Goal: Task Accomplishment & Management: Manage account settings

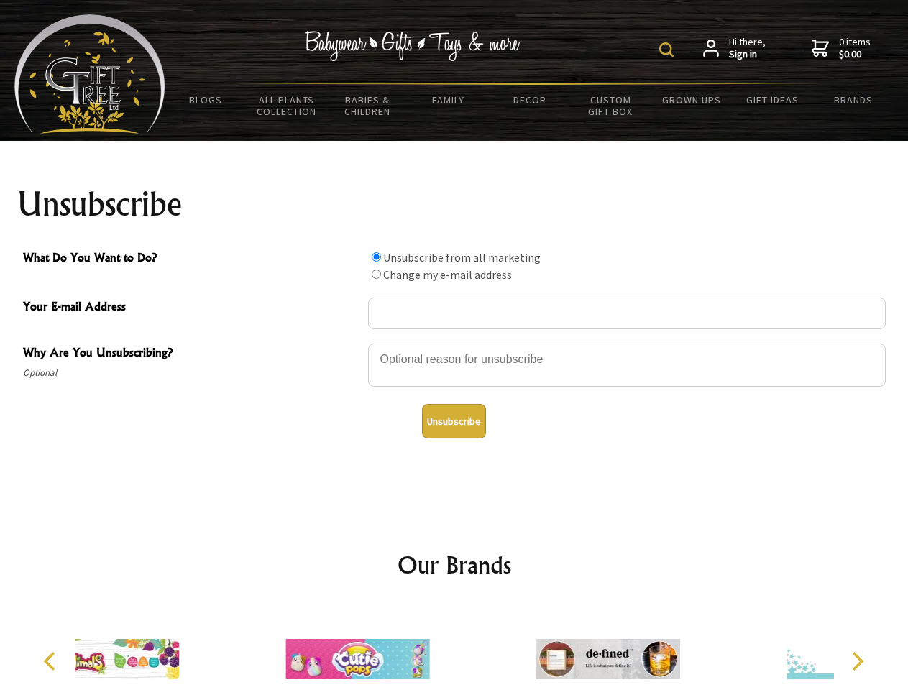
click at [669, 50] on img at bounding box center [666, 49] width 14 height 14
click at [454, 343] on div at bounding box center [627, 367] width 518 height 50
click at [376, 257] on input "What Do You Want to Do?" at bounding box center [376, 256] width 9 height 9
click at [376, 274] on input "What Do You Want to Do?" at bounding box center [376, 274] width 9 height 9
click at [454, 421] on button "Unsubscribe" at bounding box center [454, 421] width 64 height 35
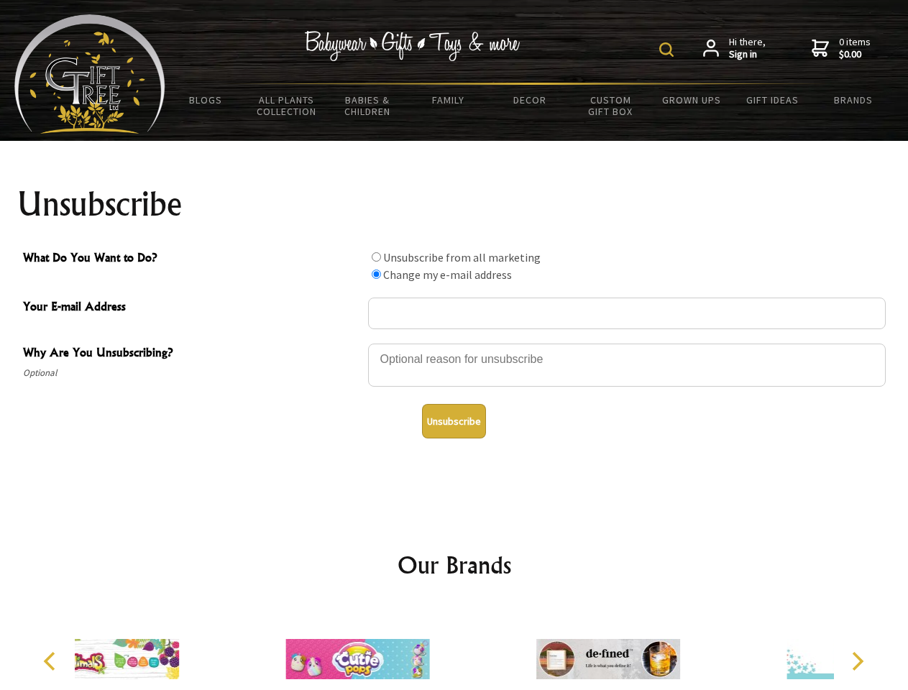
click at [483, 648] on div at bounding box center [608, 661] width 250 height 112
click at [52, 661] on icon "Previous" at bounding box center [51, 661] width 19 height 19
click at [857, 661] on icon "Next" at bounding box center [856, 661] width 19 height 19
radio input "true"
